Goal: Task Accomplishment & Management: Manage account settings

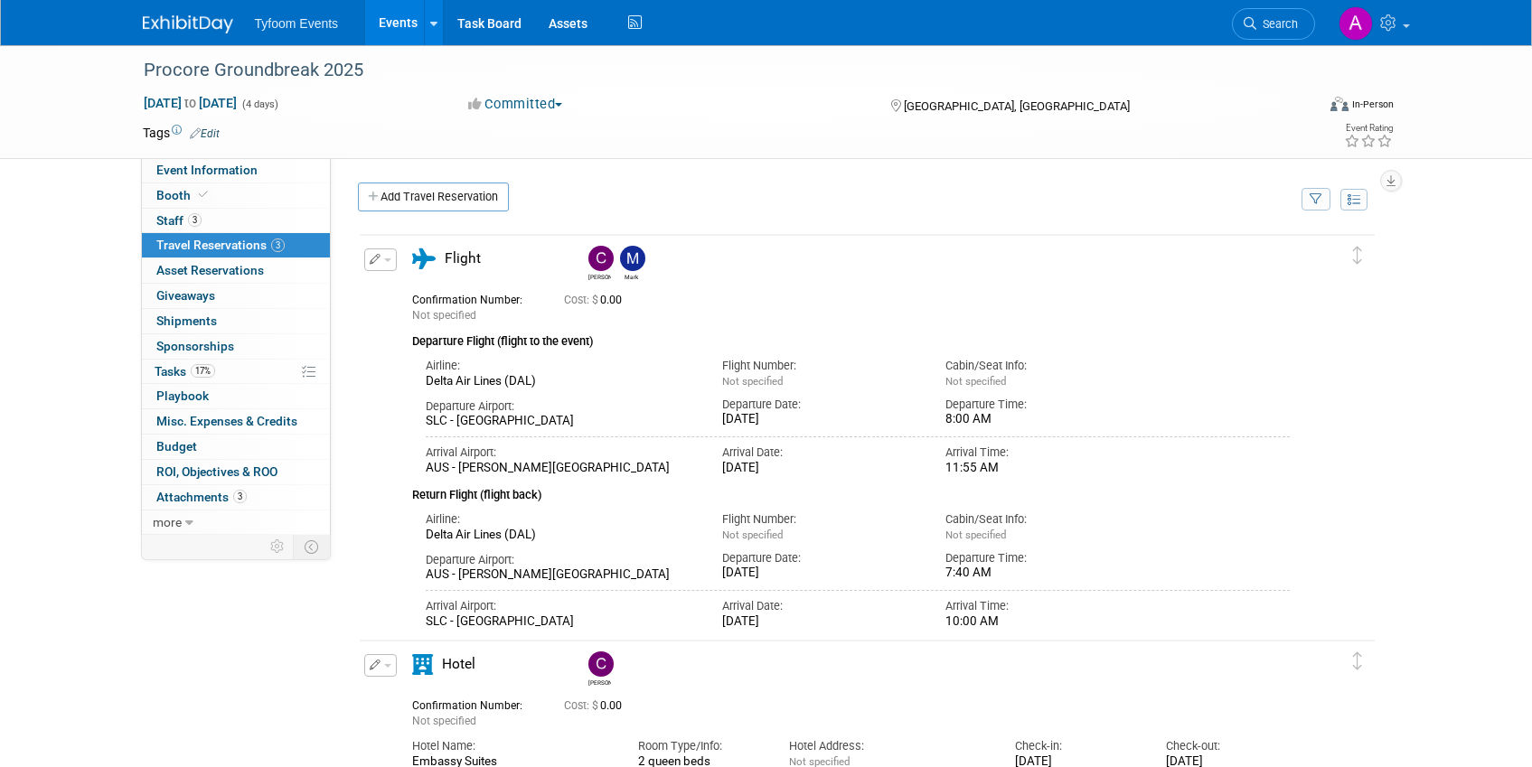
drag, startPoint x: 383, startPoint y: 33, endPoint x: 375, endPoint y: 63, distance: 31.8
click at [383, 33] on link "Events" at bounding box center [398, 22] width 66 height 45
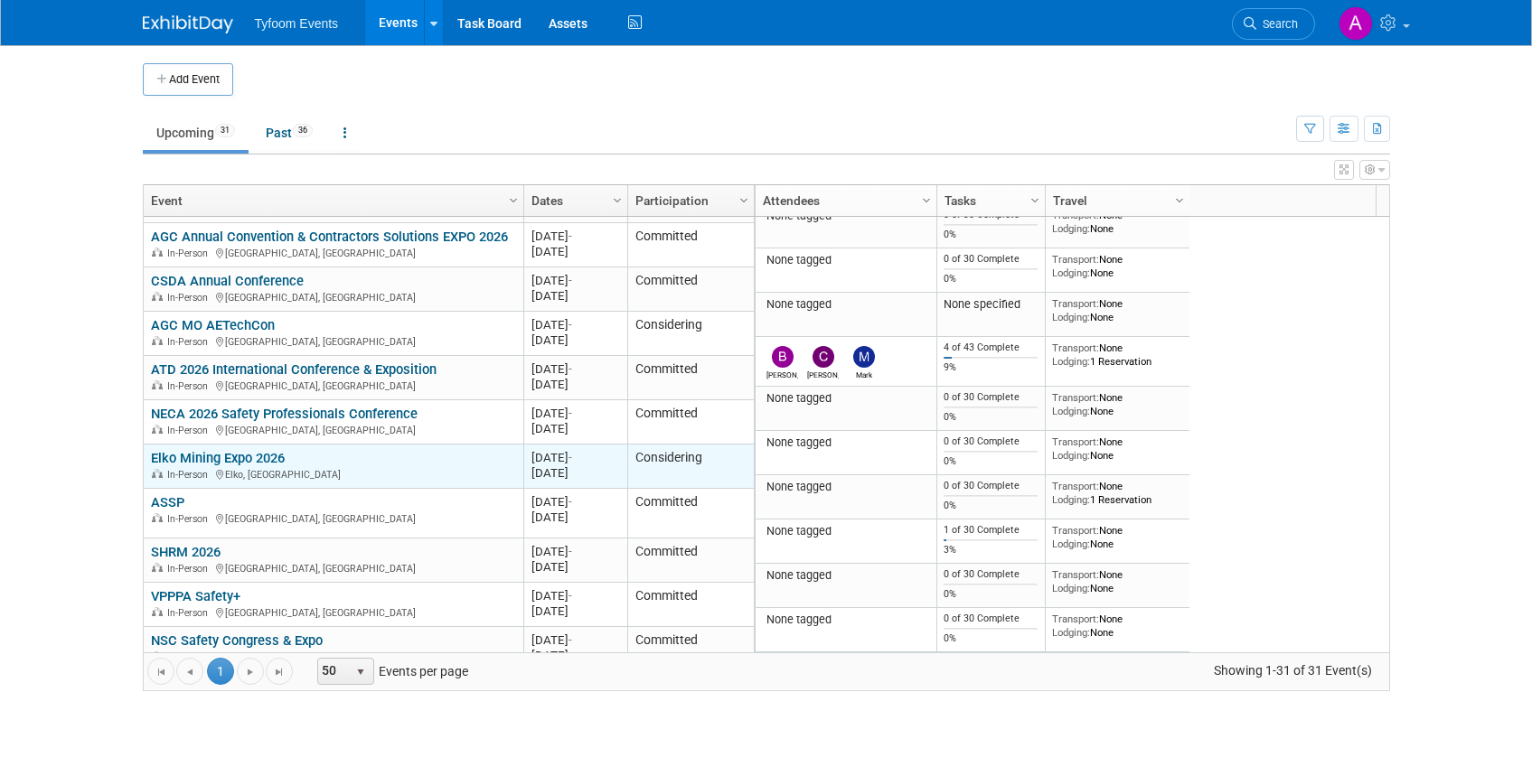
scroll to position [1019, 0]
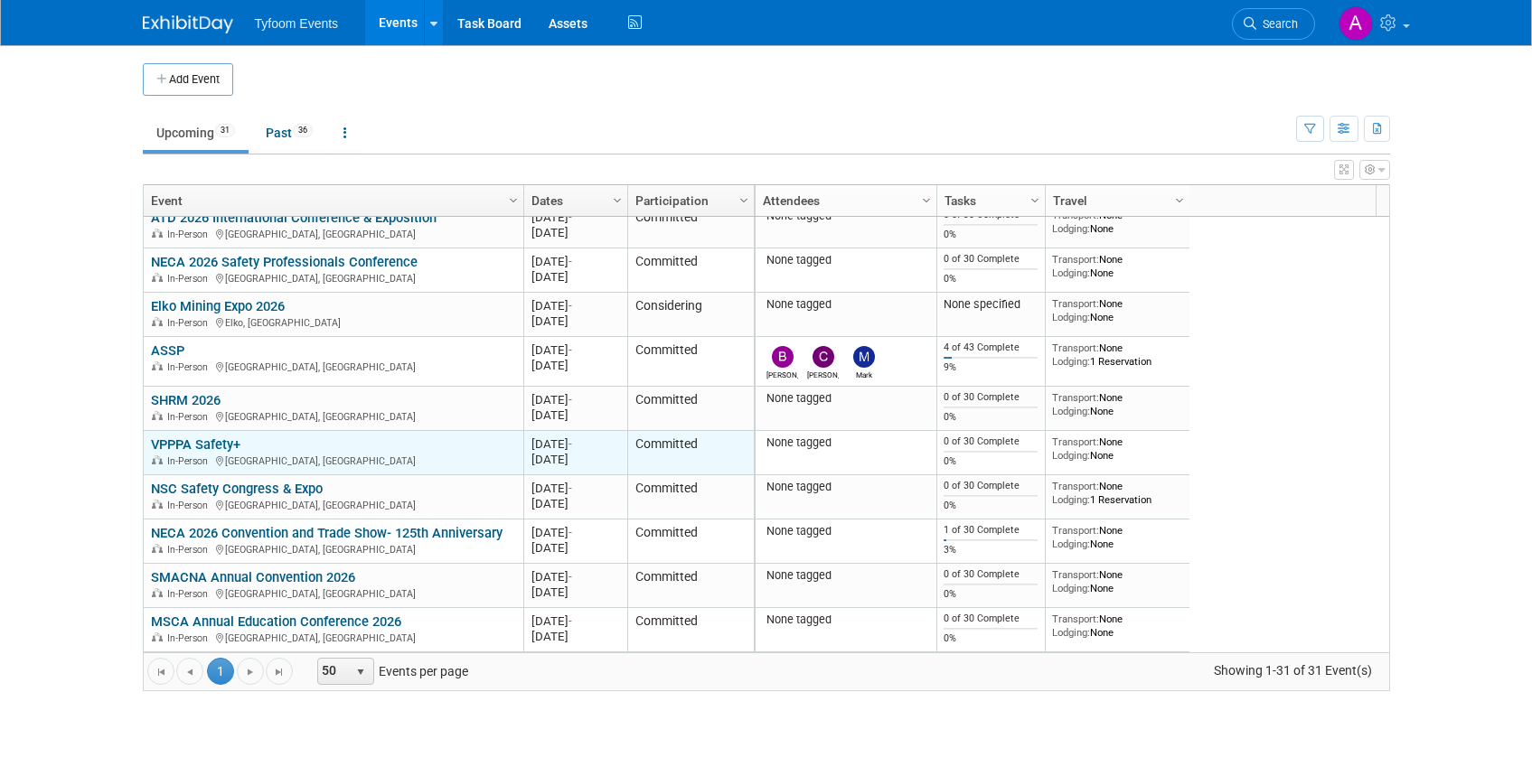
click at [181, 438] on link "VPPPA Safety+" at bounding box center [195, 444] width 89 height 16
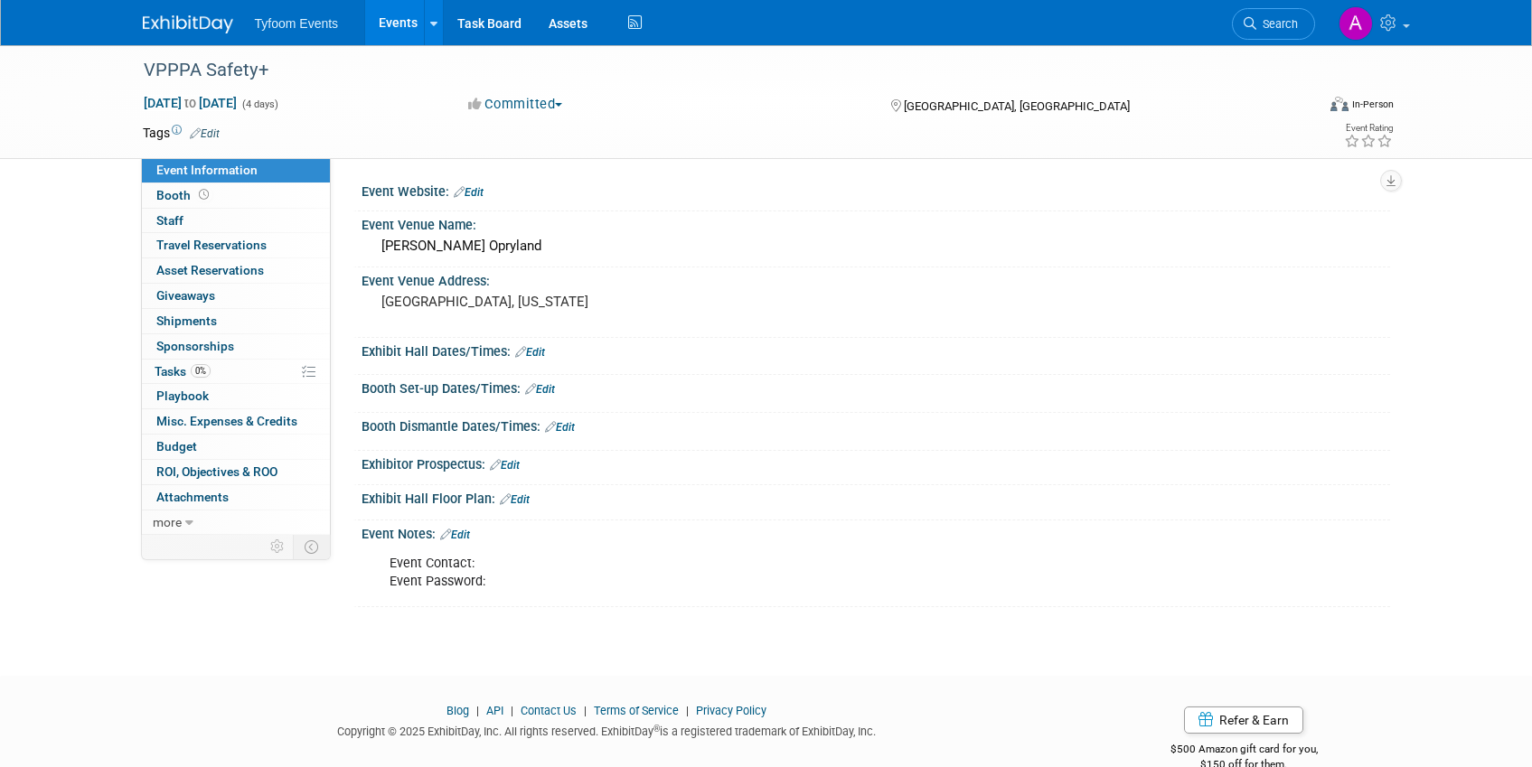
click at [238, 95] on span "Aug 30, 2026 to Sep 2, 2026" at bounding box center [190, 103] width 95 height 16
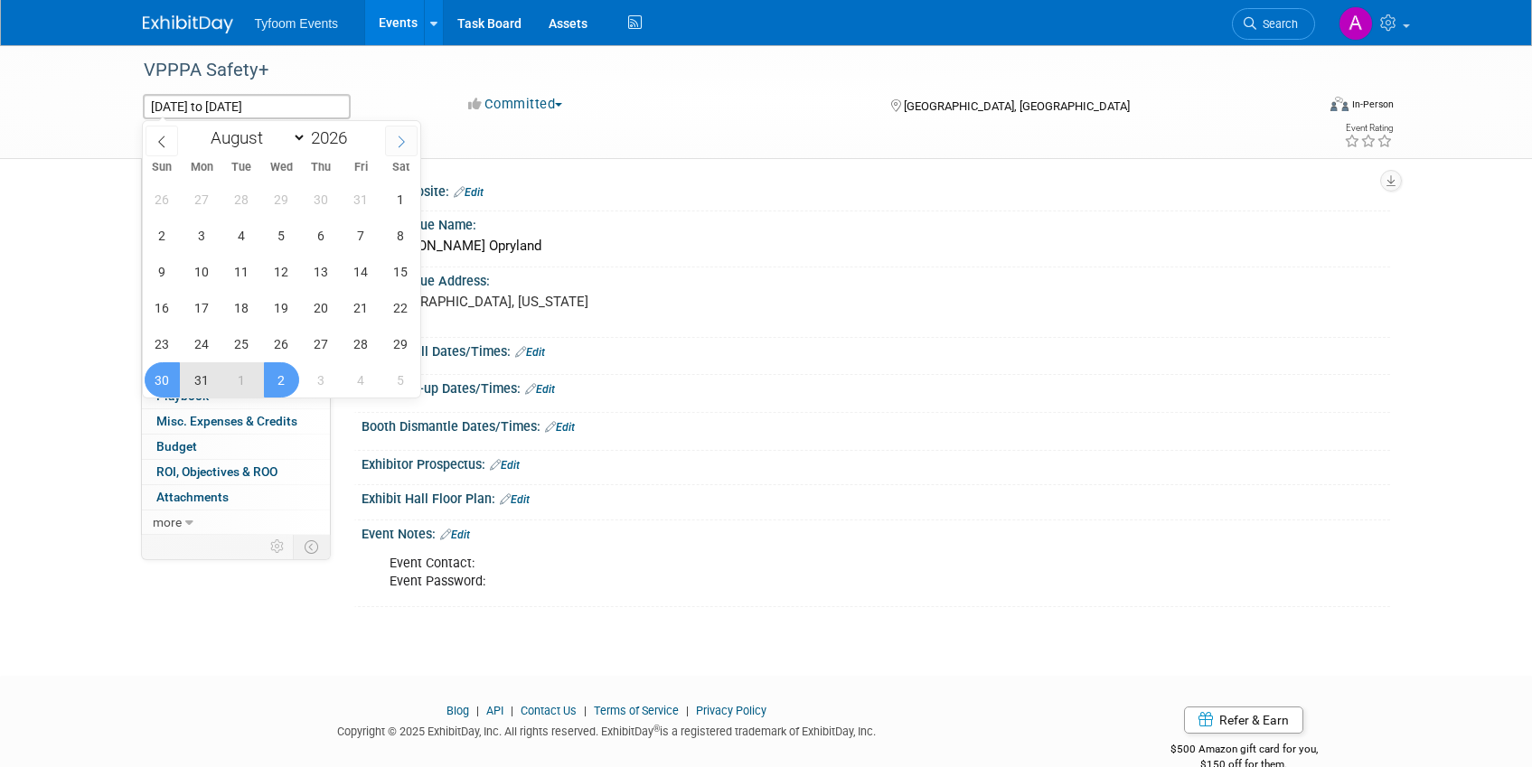
click at [398, 136] on icon at bounding box center [401, 142] width 13 height 13
select select "8"
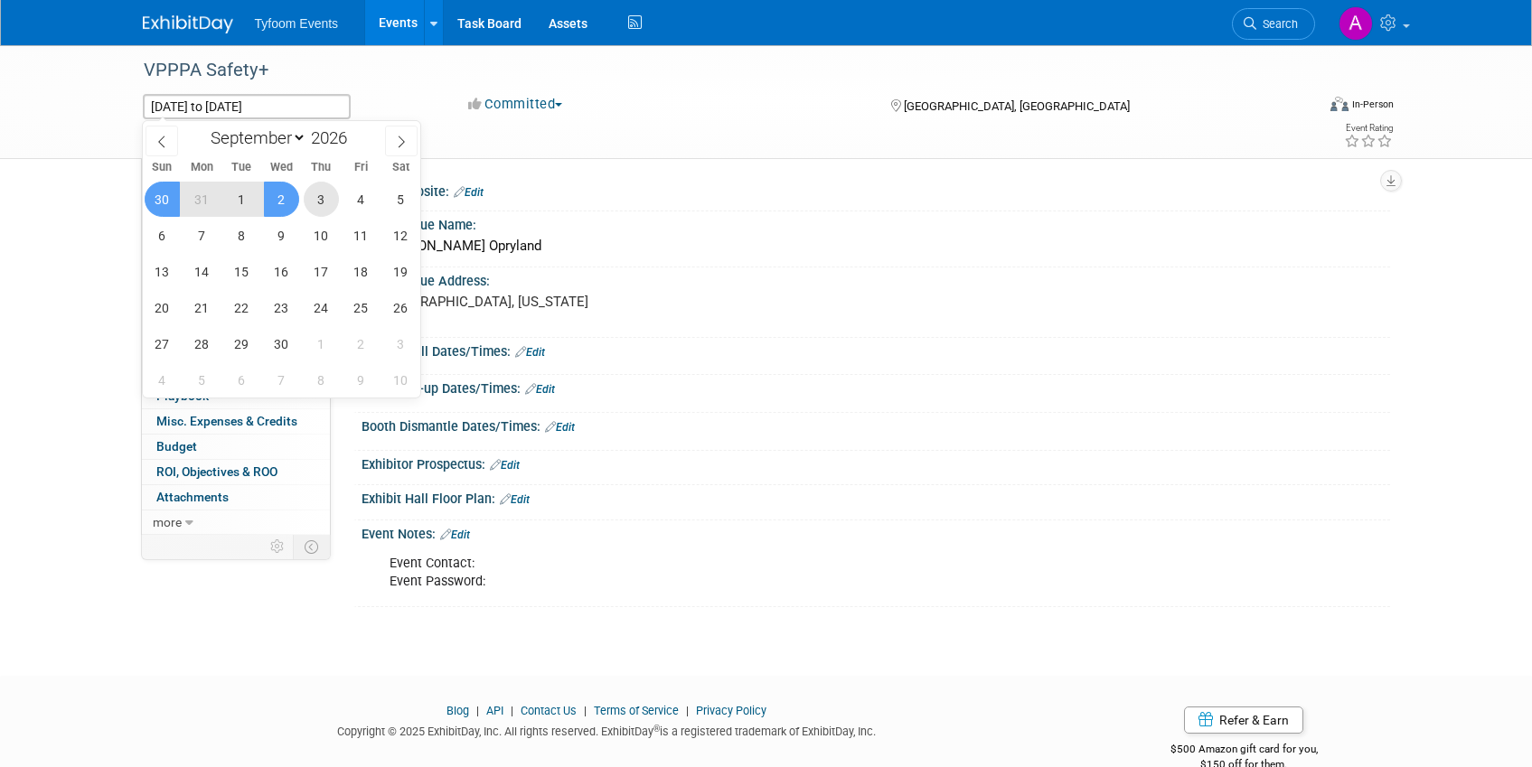
click at [317, 195] on span "3" at bounding box center [321, 199] width 35 height 35
type input "[DATE]"
click at [159, 198] on span "30" at bounding box center [162, 199] width 35 height 35
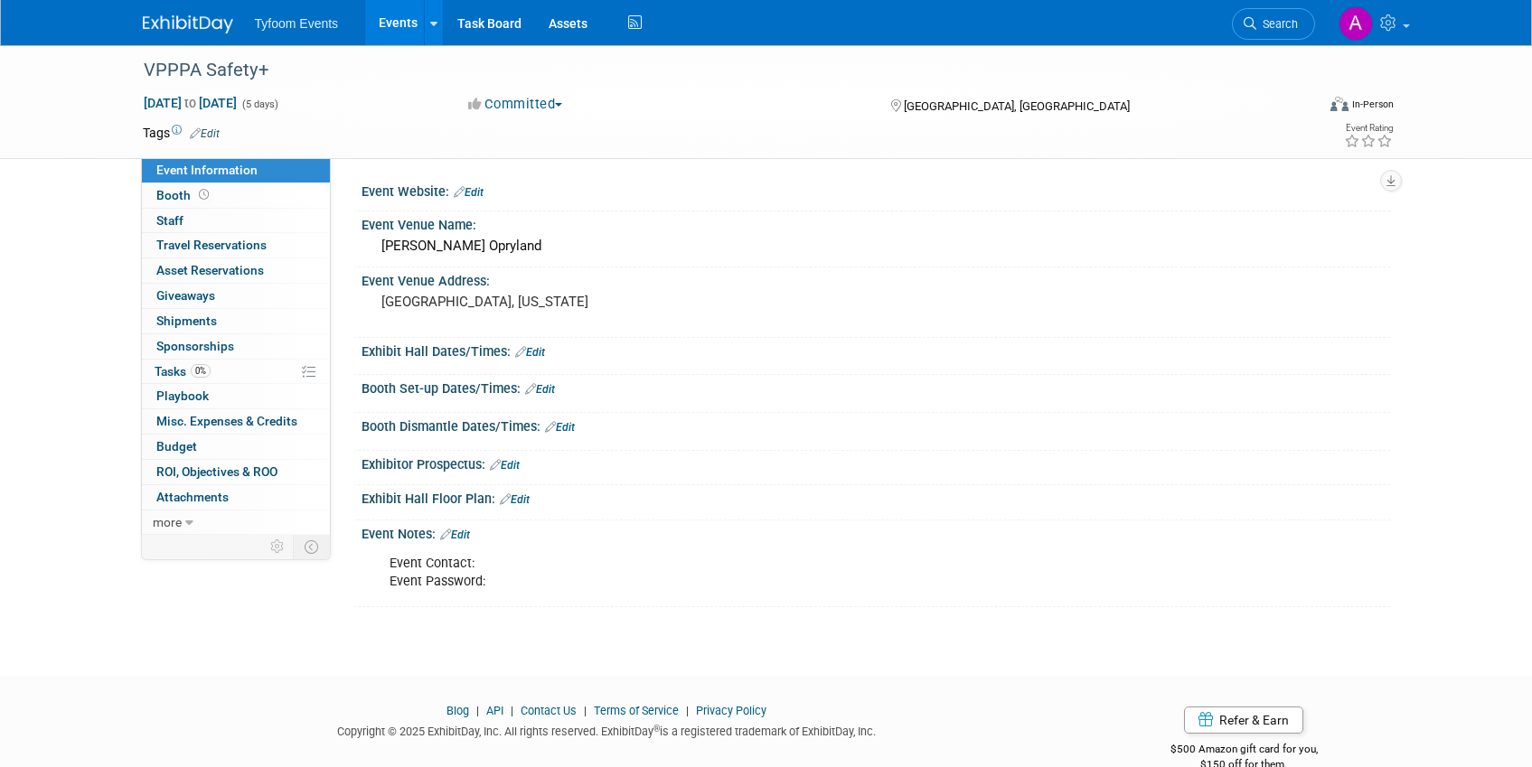
click at [401, 22] on link "Events" at bounding box center [398, 22] width 66 height 45
